Goal: Task Accomplishment & Management: Manage account settings

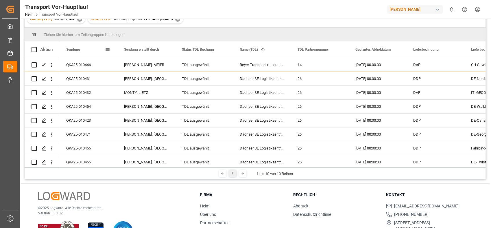
click at [73, 50] on span "Sendung" at bounding box center [73, 49] width 14 height 4
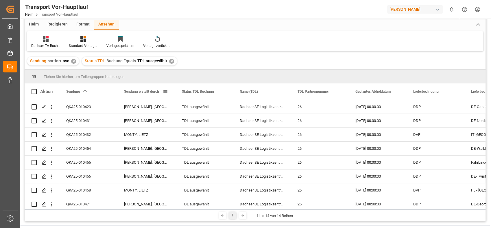
scroll to position [21, 0]
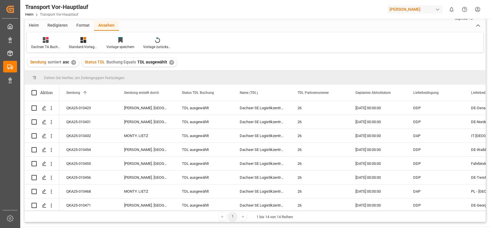
click at [169, 61] on div "✕" at bounding box center [171, 62] width 5 height 5
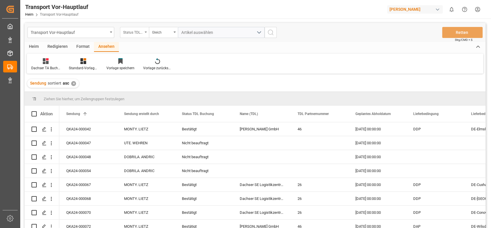
click at [143, 32] on div "Status TDL Buchung" at bounding box center [134, 32] width 29 height 11
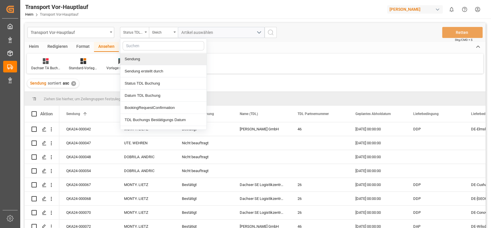
click at [143, 58] on div "Sendung" at bounding box center [163, 59] width 86 height 12
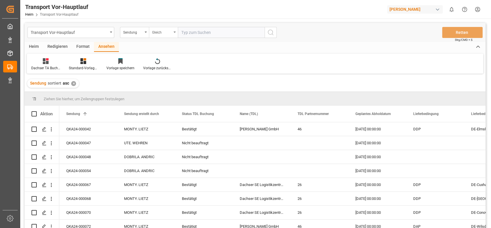
click at [159, 32] on div "Gleich" at bounding box center [162, 31] width 20 height 7
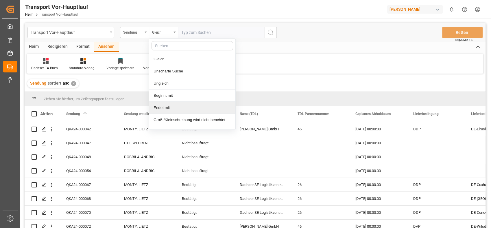
click at [183, 110] on div "Endet mit" at bounding box center [192, 108] width 86 height 12
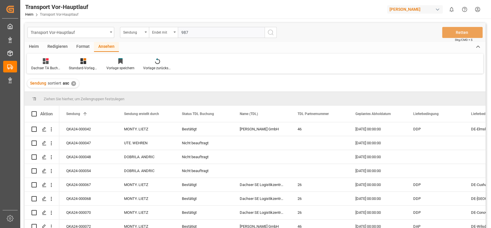
type input "9872"
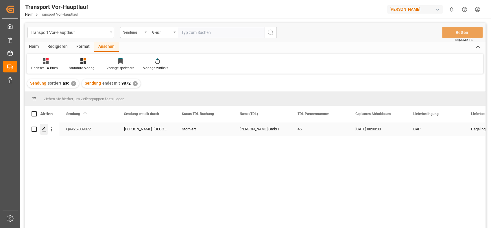
click at [47, 131] on div "Drücken Sie die Leertaste, um diese Zeile auszuwählen." at bounding box center [44, 129] width 9 height 11
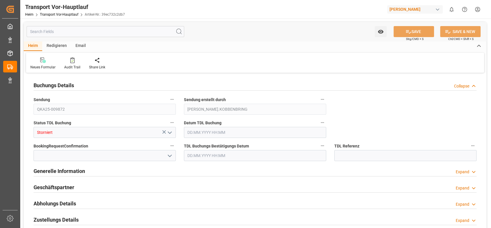
type input "[DATE] 00:00"
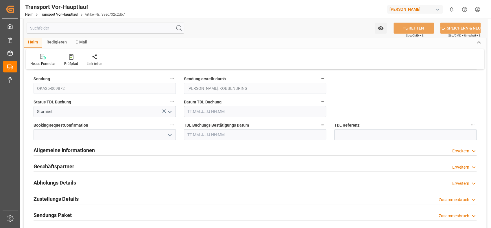
scroll to position [32, 0]
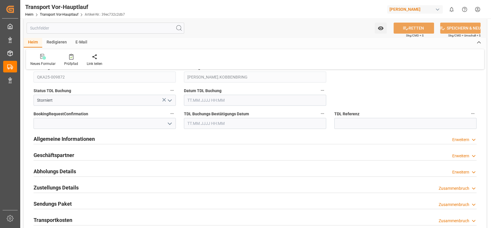
click at [247, 170] on div "Abholungs Details Erweitern" at bounding box center [255, 170] width 443 height 11
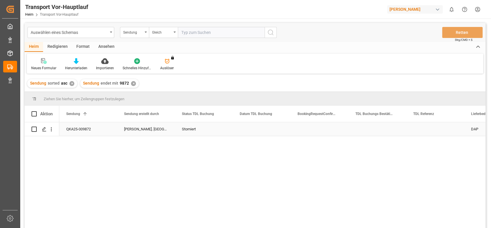
click at [91, 130] on div "QKA25-009872" at bounding box center [88, 129] width 58 height 14
click at [185, 128] on div "Storniert" at bounding box center [204, 128] width 44 height 13
click at [195, 128] on div "Storniert" at bounding box center [204, 128] width 44 height 13
click at [195, 128] on input "Storniert" at bounding box center [204, 132] width 49 height 11
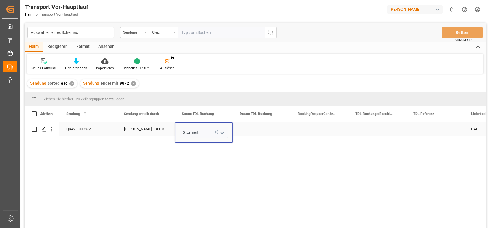
click at [89, 128] on div "QKA25-009872" at bounding box center [88, 129] width 58 height 14
click at [49, 127] on icon "Menü öffnen" at bounding box center [51, 129] width 6 height 6
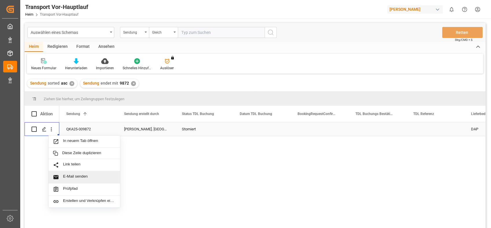
click at [66, 176] on span "E-Mail senden" at bounding box center [89, 177] width 53 height 6
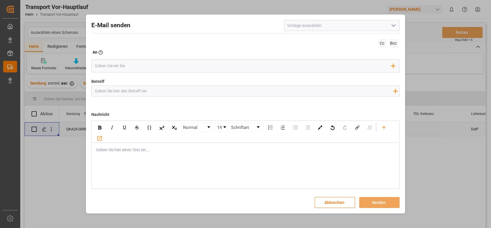
click at [396, 25] on icon "Menü öffnen" at bounding box center [393, 25] width 7 height 7
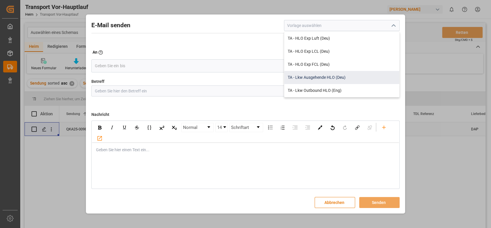
click at [319, 80] on div "TA - Lkw Ausgehende HLO (Deu)" at bounding box center [341, 77] width 115 height 13
type input "TA - Lkw Outbound HLO (Deu)"
type input "Transportauftrag {{deliveryNumberPremain}} nach {{deliveryAddressPremainCity}},…"
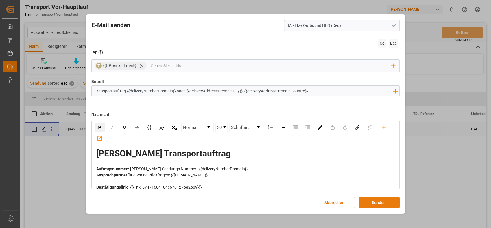
click at [390, 201] on button "Senden" at bounding box center [379, 202] width 41 height 11
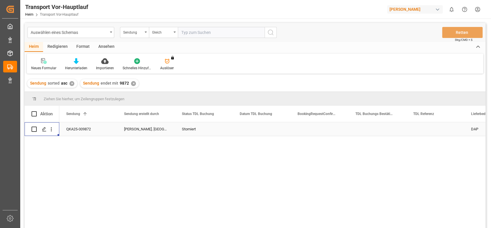
click at [191, 127] on div "Storniert" at bounding box center [204, 128] width 44 height 13
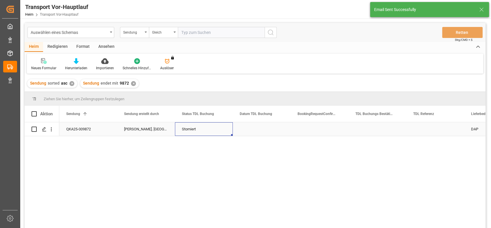
click at [191, 127] on div "Storniert" at bounding box center [204, 128] width 44 height 13
click at [226, 134] on button "Menü öffnen" at bounding box center [222, 132] width 9 height 9
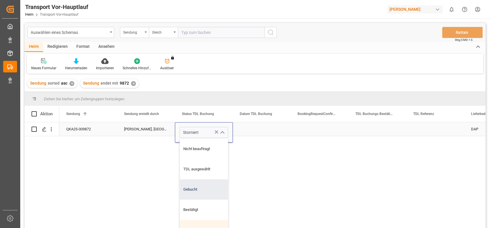
click at [201, 190] on div "Gebucht" at bounding box center [204, 189] width 48 height 20
type input "Gebucht"
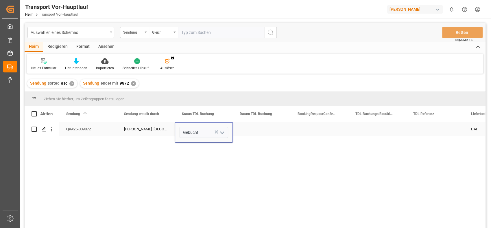
click at [261, 128] on div "Drücken Sie die Leertaste, um diese Zeile auszuwählen." at bounding box center [262, 129] width 58 height 14
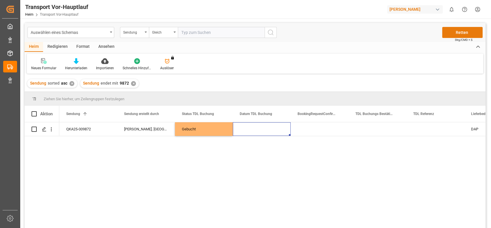
click at [448, 33] on button "Retten" at bounding box center [463, 32] width 41 height 11
